Goal: Transaction & Acquisition: Purchase product/service

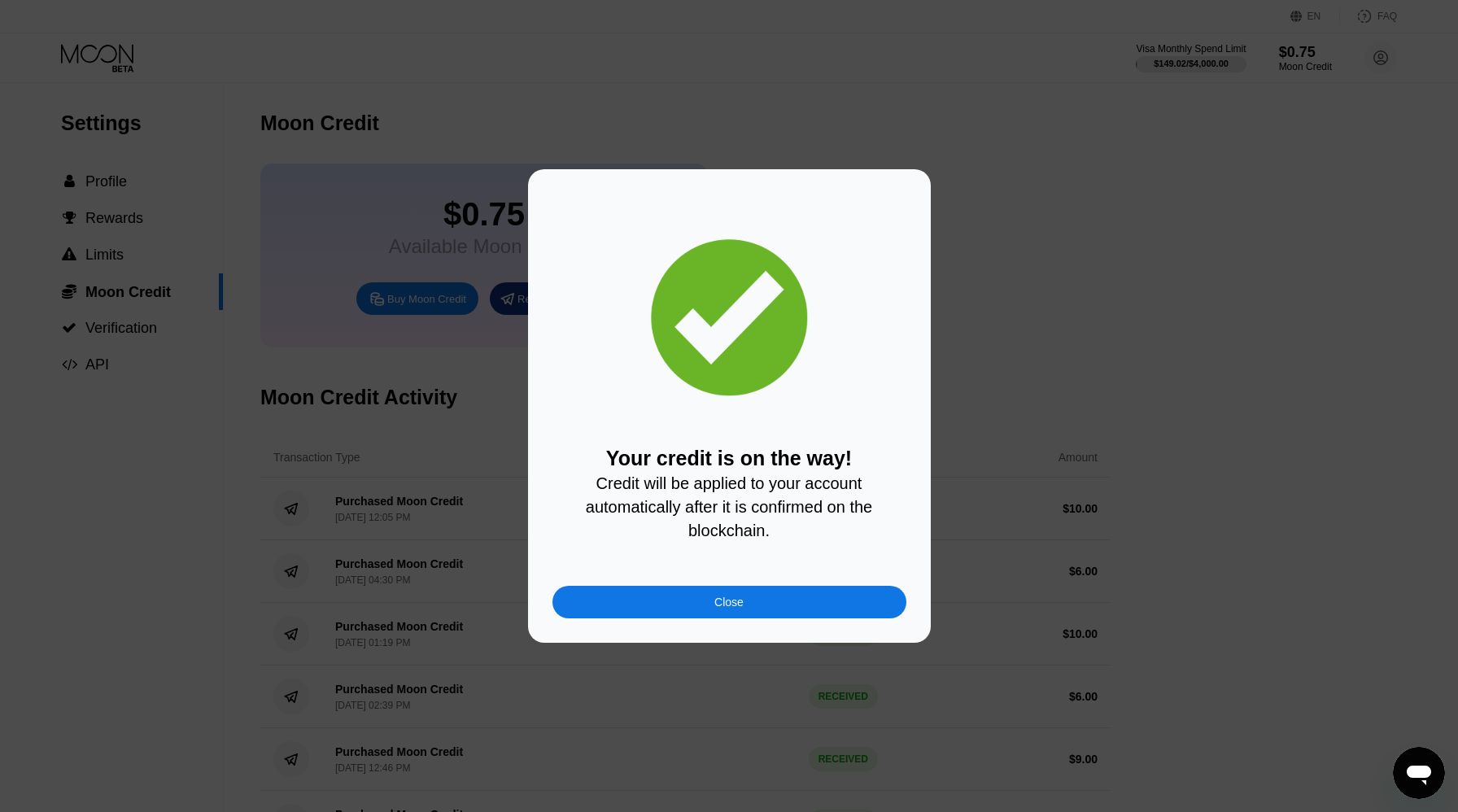
click at [692, 606] on div "Close" at bounding box center [729, 602] width 353 height 32
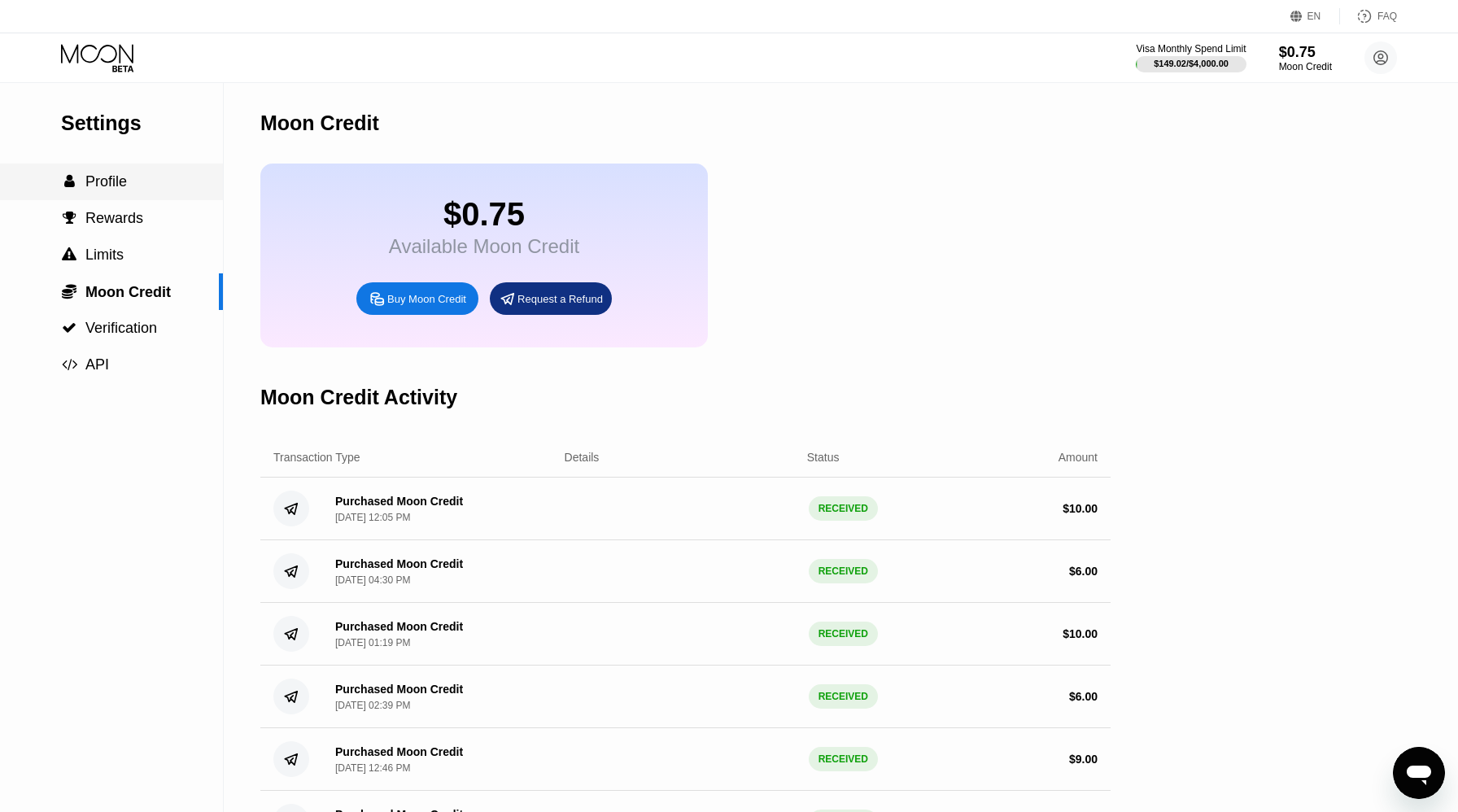
click at [107, 178] on span "Profile" at bounding box center [106, 182] width 41 height 16
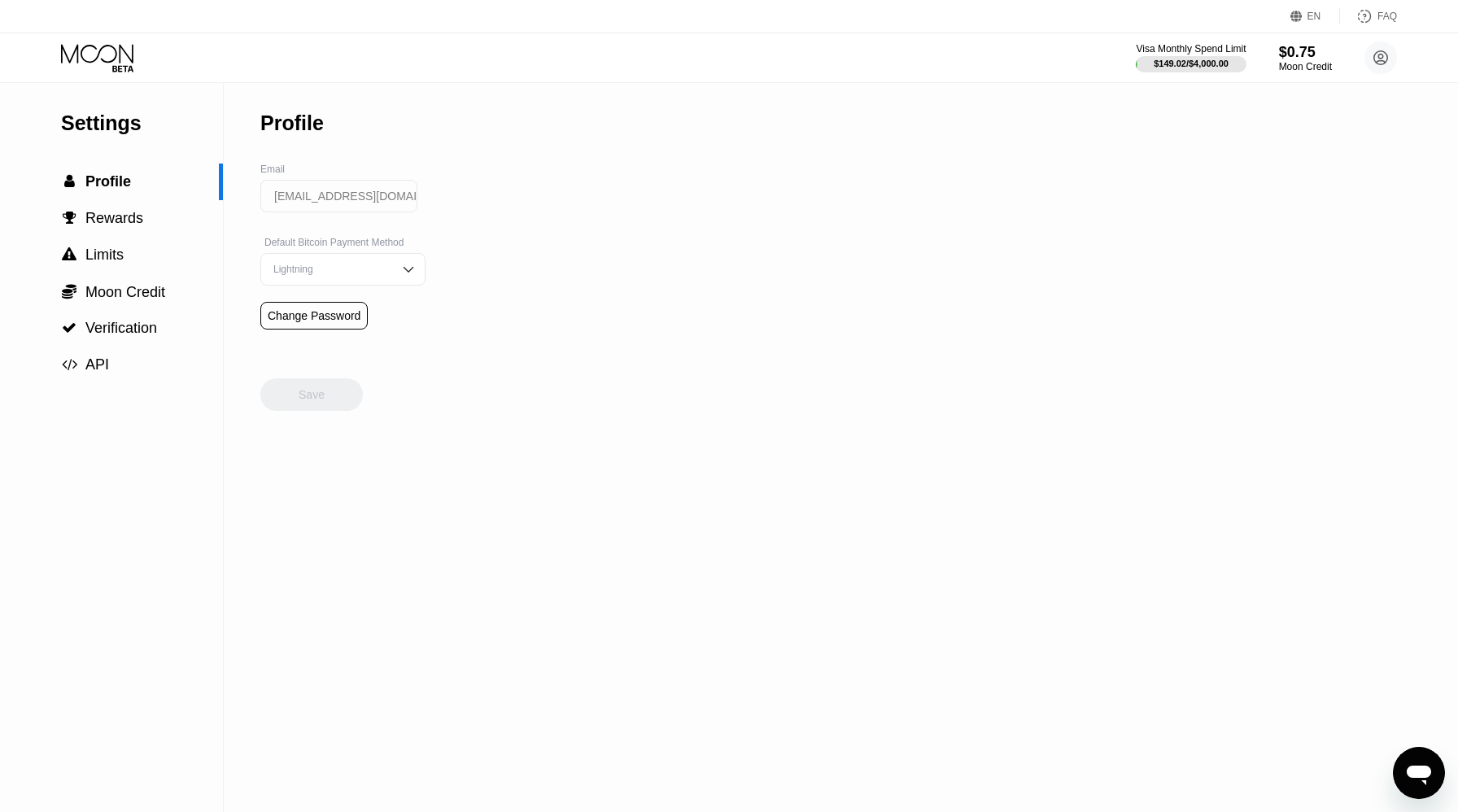
click at [111, 55] on icon at bounding box center [99, 58] width 76 height 29
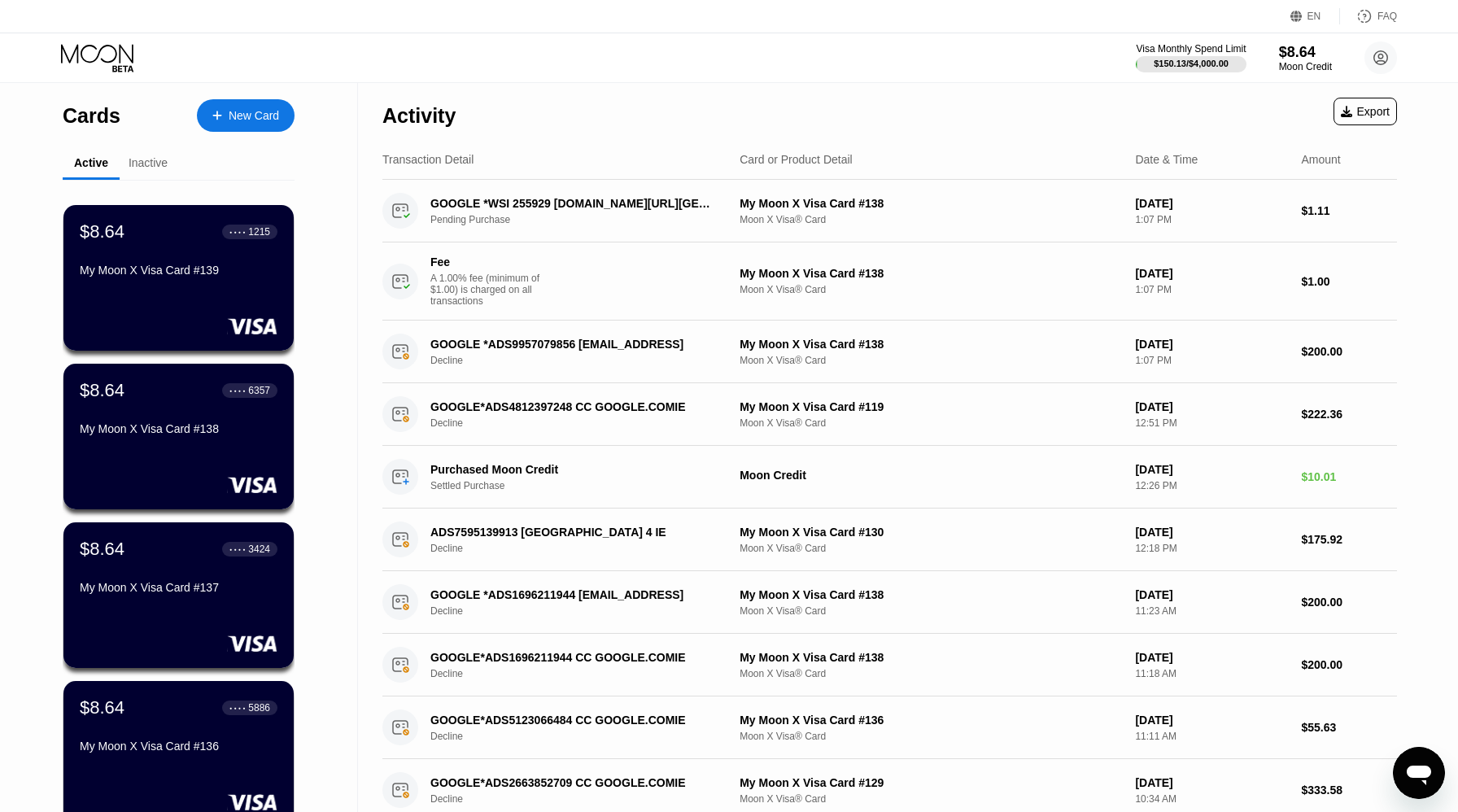
click at [232, 122] on div "New Card" at bounding box center [254, 115] width 50 height 13
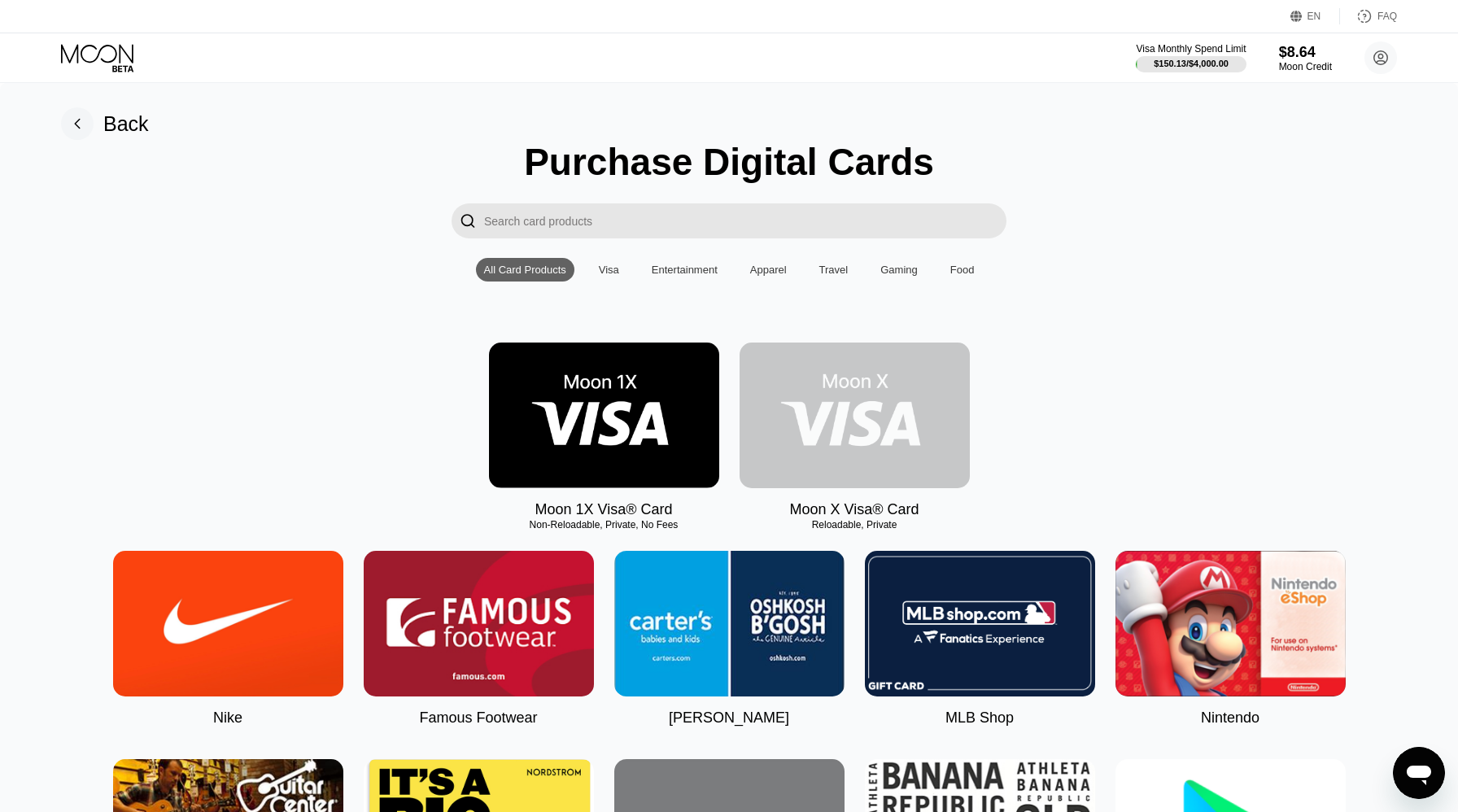
click at [870, 431] on img at bounding box center [854, 415] width 230 height 146
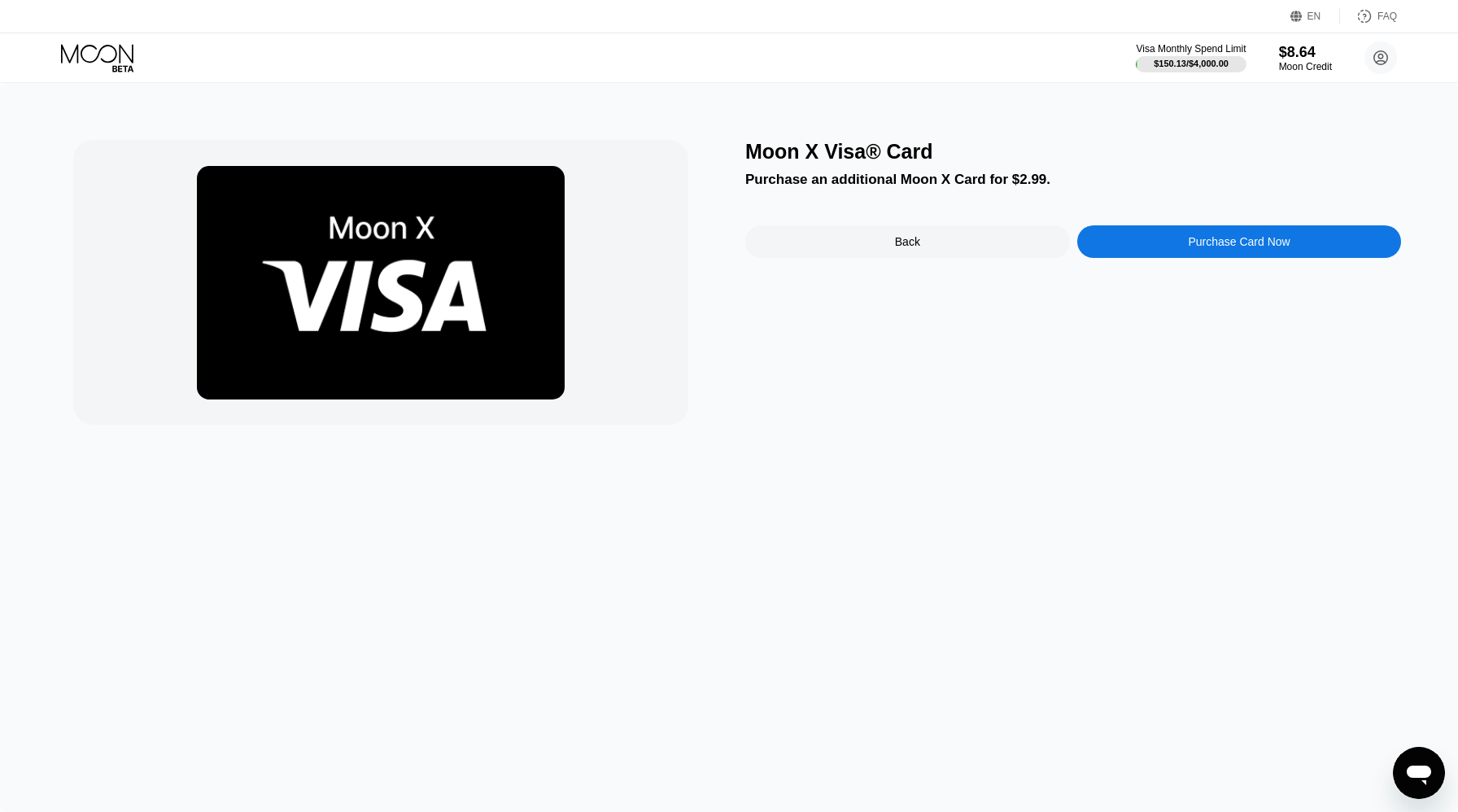
click at [1122, 236] on div "Purchase Card Now" at bounding box center [1239, 242] width 325 height 32
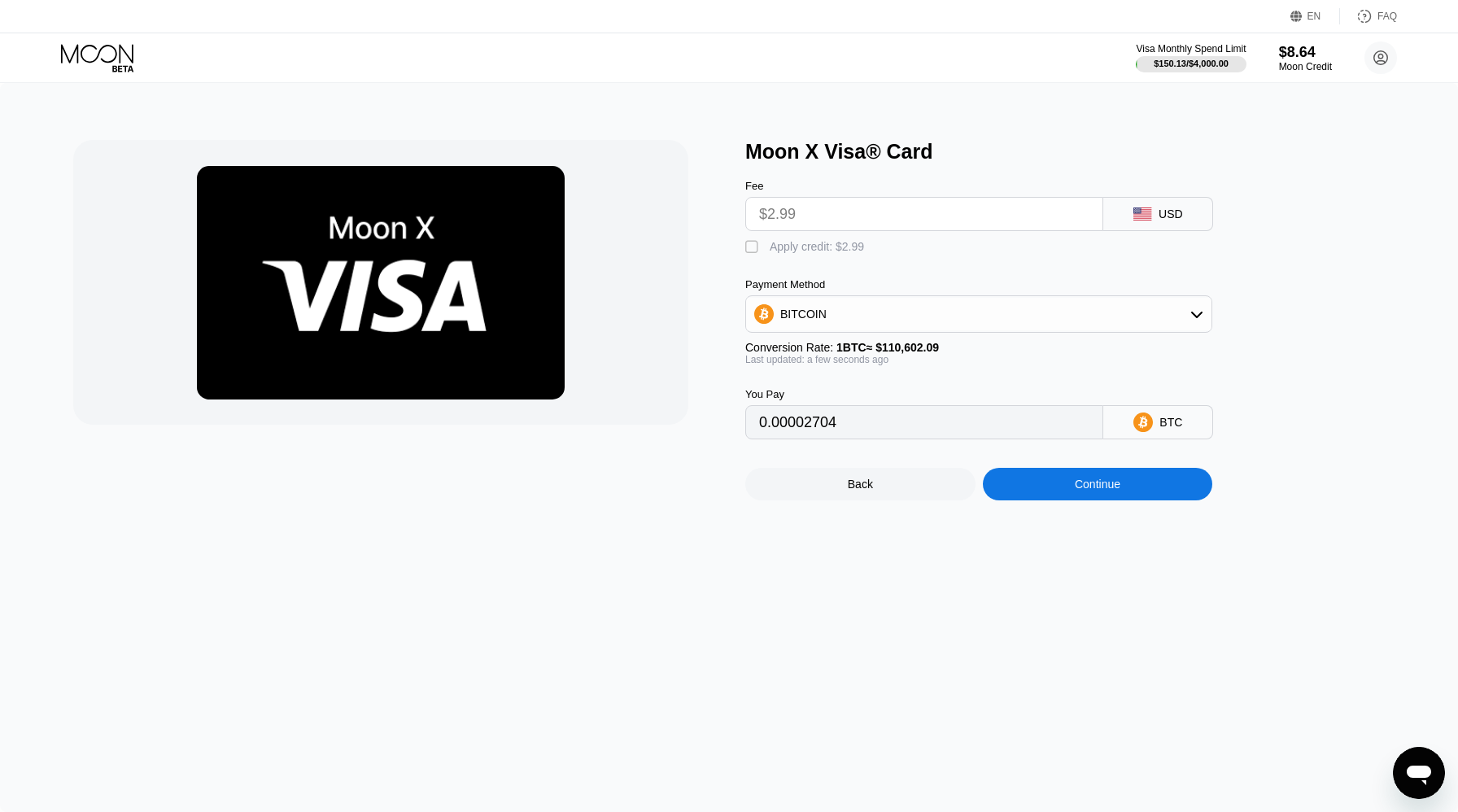
click at [779, 245] on div "Apply credit: $2.99" at bounding box center [817, 246] width 94 height 13
type input "0"
click at [1062, 481] on div "Continue" at bounding box center [1098, 484] width 230 height 32
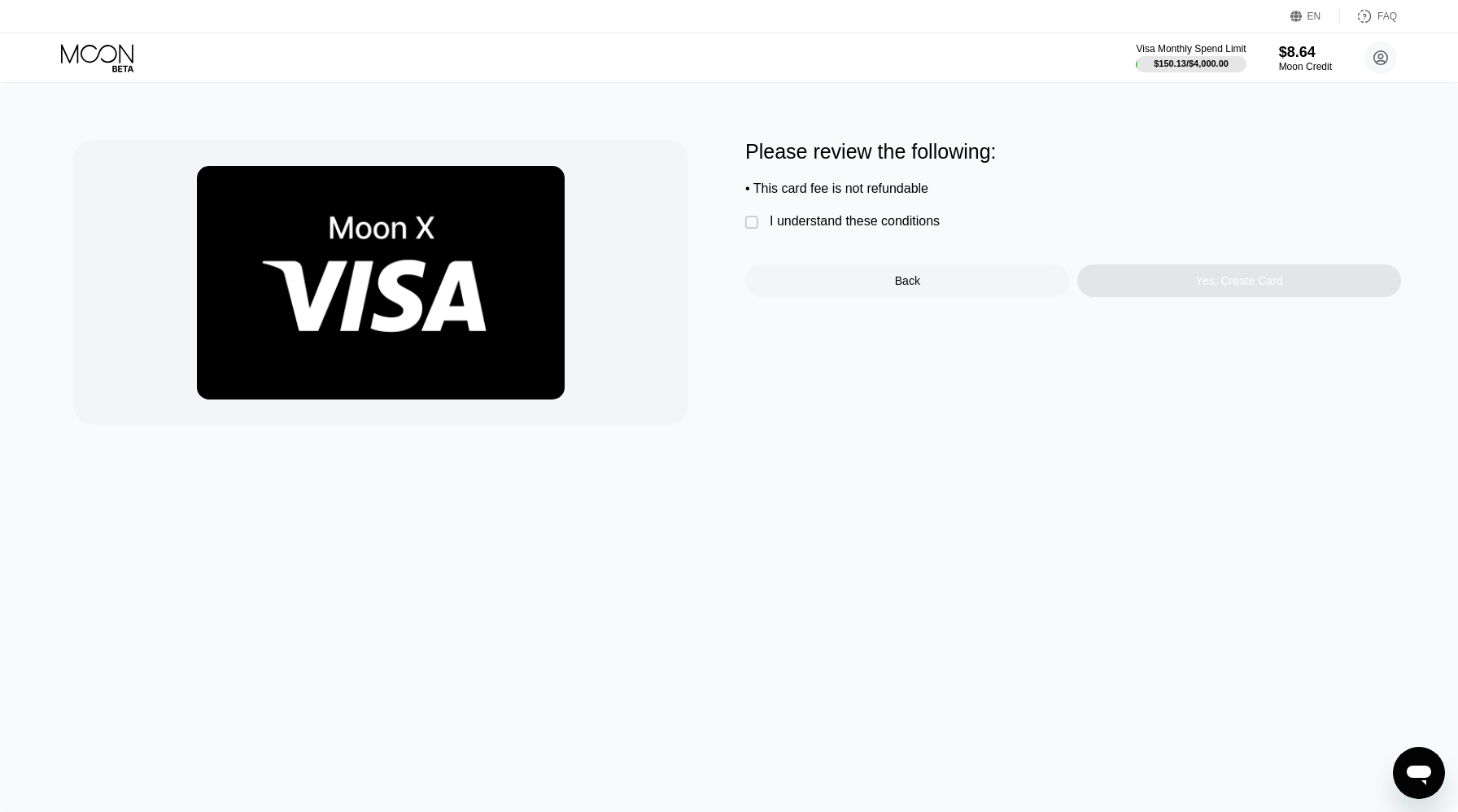
click at [794, 226] on div "I understand these conditions" at bounding box center [854, 221] width 170 height 14
click at [1140, 256] on div "Please review the following: • This card fee is not refundable  I understand t…" at bounding box center [1073, 219] width 656 height 157
click at [1140, 269] on div "Yes, Create Card" at bounding box center [1239, 281] width 325 height 32
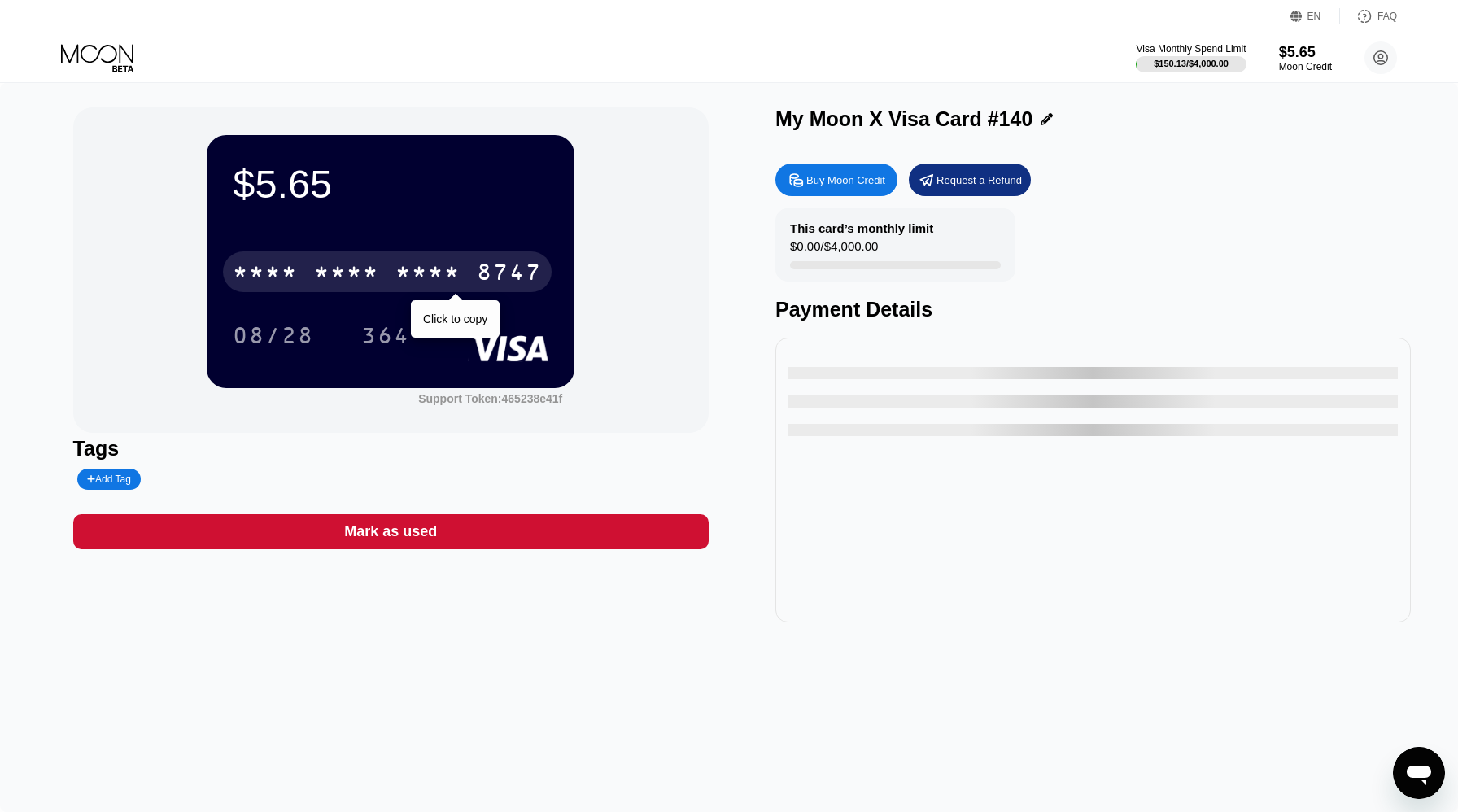
click at [353, 272] on div "* * * *" at bounding box center [346, 273] width 65 height 26
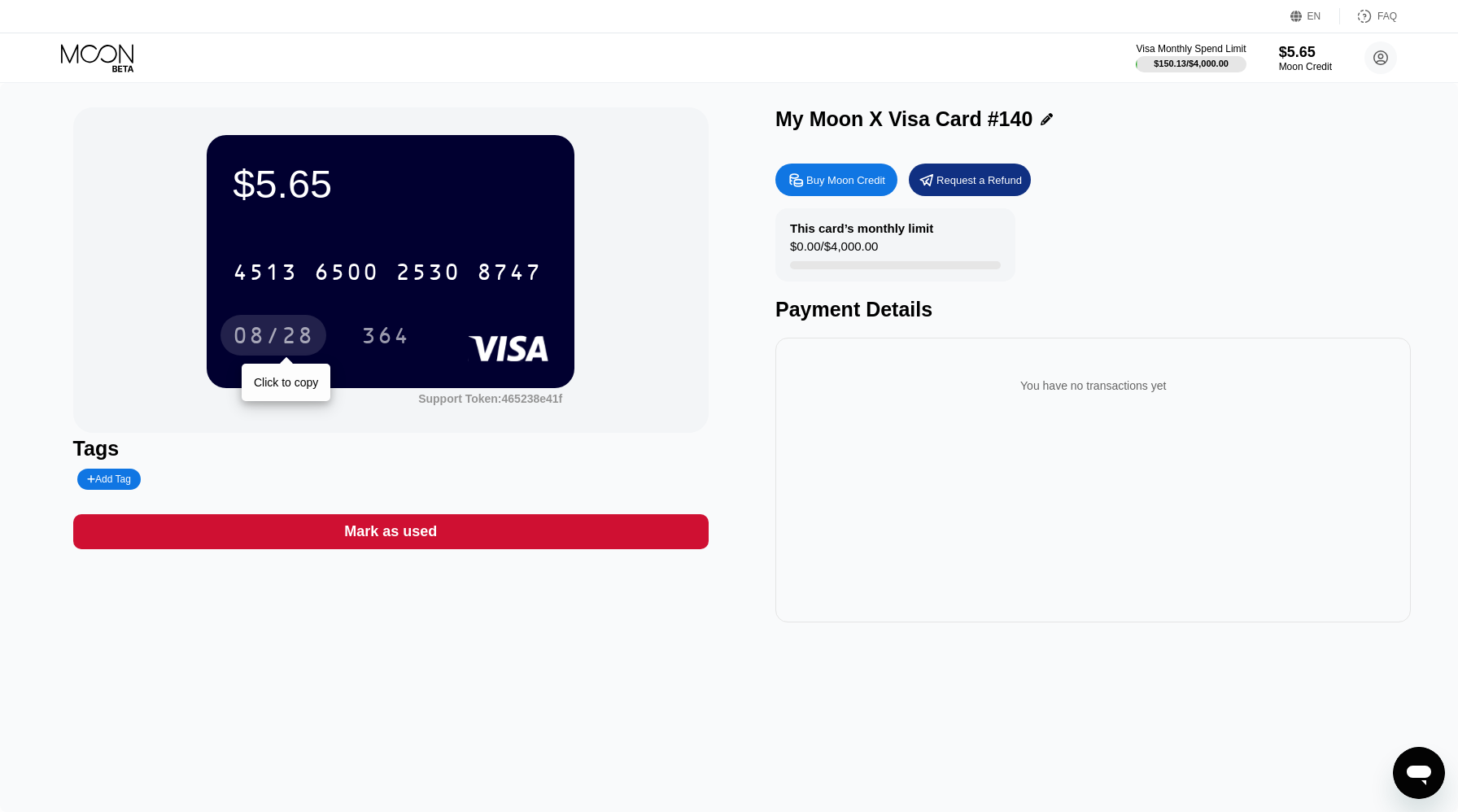
click at [260, 338] on div "08/28" at bounding box center [273, 337] width 81 height 26
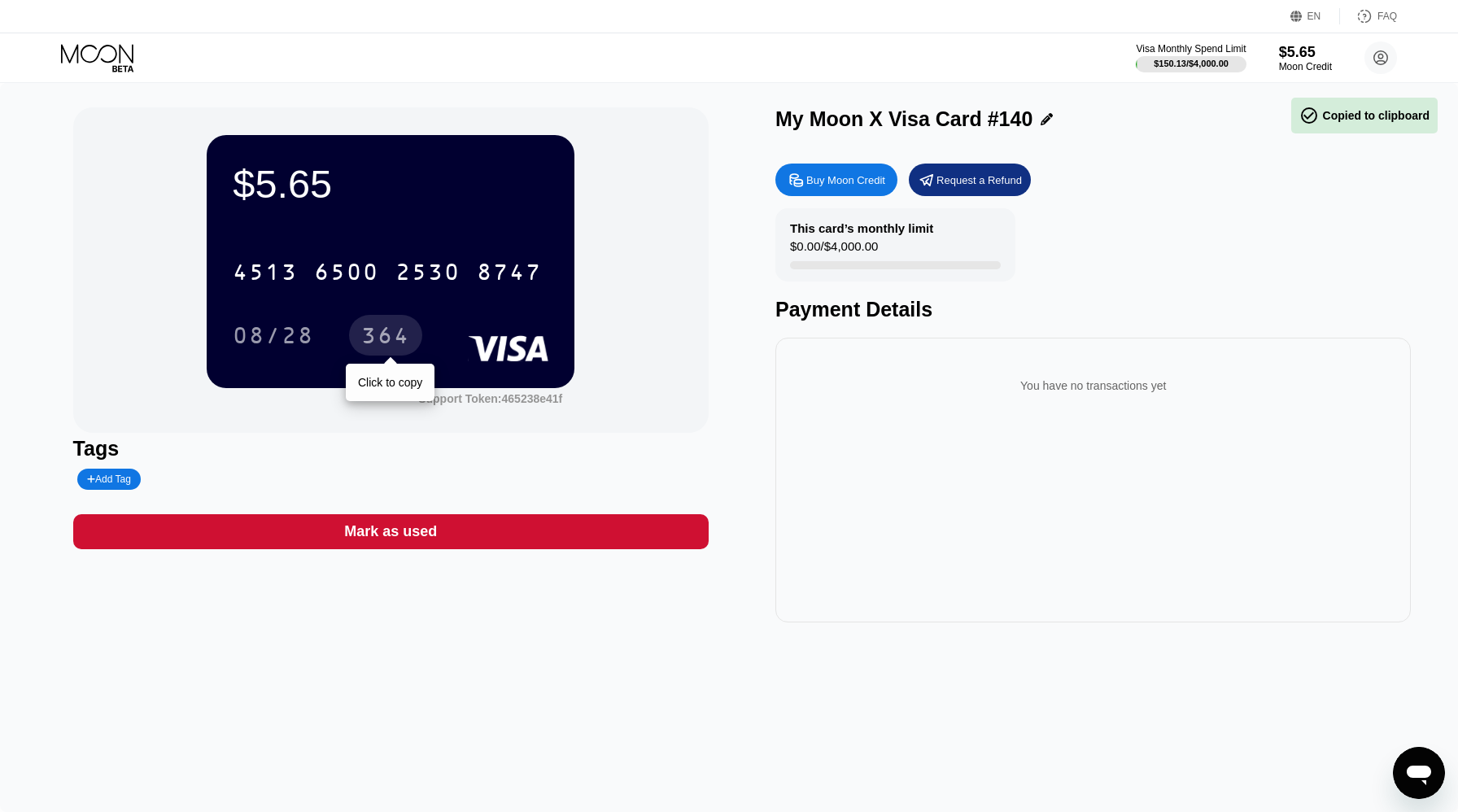
click at [385, 329] on div "364" at bounding box center [386, 337] width 49 height 26
